Goal: Task Accomplishment & Management: Manage account settings

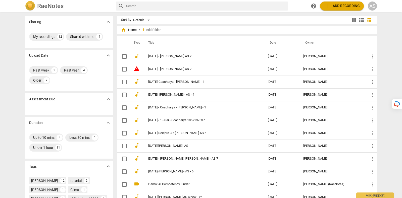
click at [376, 8] on div "AS" at bounding box center [372, 6] width 9 height 9
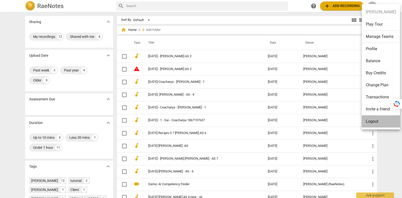
click at [382, 124] on li "Logout" at bounding box center [381, 122] width 38 height 12
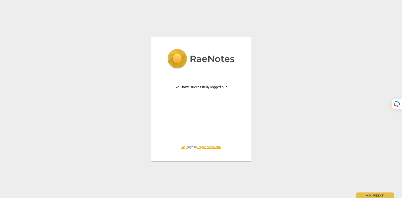
click at [181, 147] on link "Login" at bounding box center [185, 148] width 8 height 4
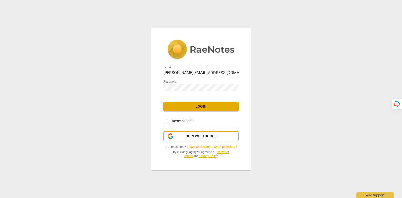
click at [215, 136] on span "Login with Google" at bounding box center [201, 136] width 35 height 5
